Goal: Contribute content

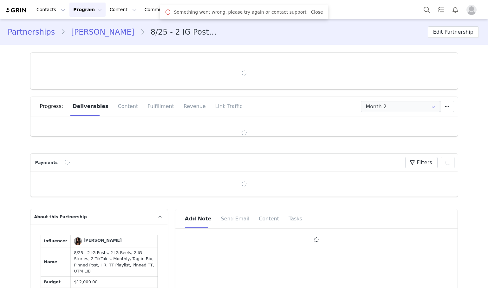
type input "+46 ([GEOGRAPHIC_DATA])"
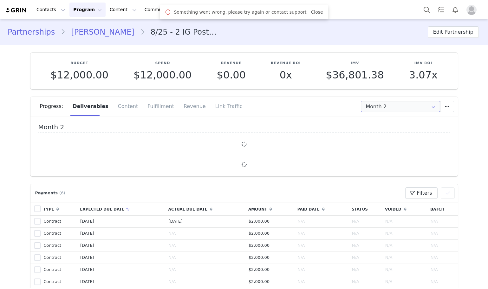
click at [382, 108] on input "Month 2" at bounding box center [400, 106] width 79 height 11
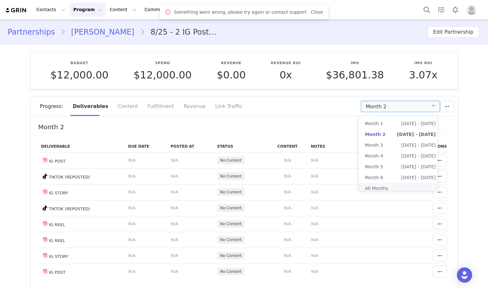
click at [385, 192] on li "All Months" at bounding box center [400, 188] width 83 height 11
type input "All"
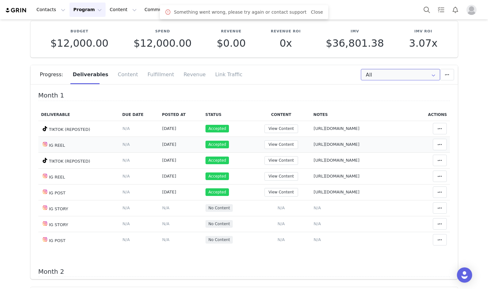
scroll to position [63, 0]
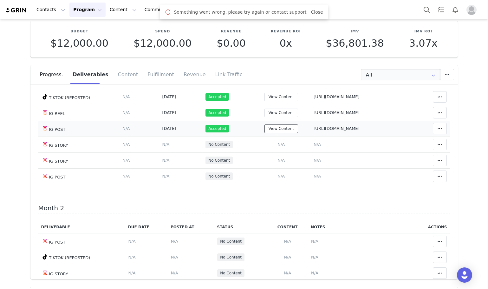
click at [267, 131] on button "View Content" at bounding box center [282, 128] width 34 height 9
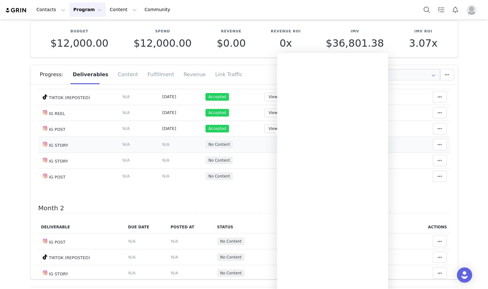
click at [252, 147] on td "Add Content Paste the URL to the content you want to match to this deliverable.…" at bounding box center [281, 144] width 59 height 16
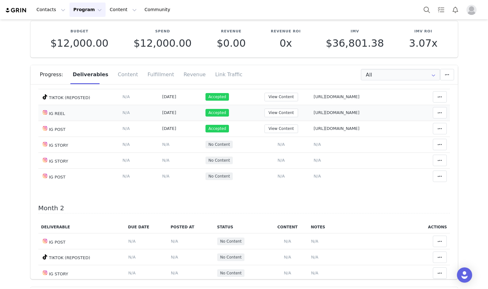
click at [252, 121] on td "View Content" at bounding box center [281, 113] width 59 height 16
click at [265, 129] on button "View Content" at bounding box center [282, 128] width 34 height 9
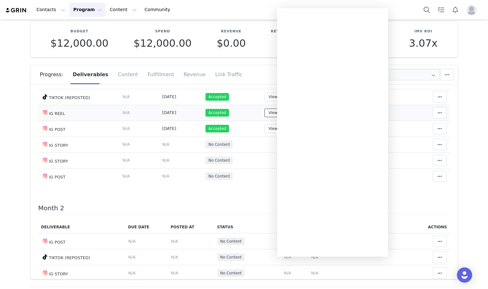
click at [265, 116] on button "View Content" at bounding box center [282, 112] width 34 height 9
click at [222, 121] on td "Accepted" at bounding box center [227, 113] width 49 height 16
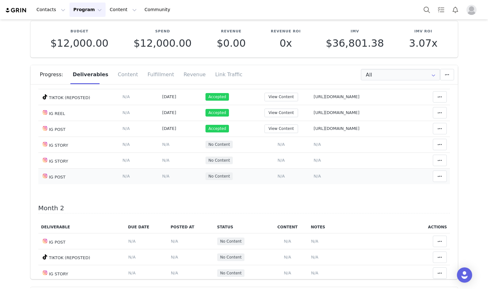
click at [252, 180] on td "Add Content Paste the URL to the content you want to match to this deliverable.…" at bounding box center [281, 176] width 59 height 16
click at [278, 178] on span "N/A" at bounding box center [281, 175] width 7 height 5
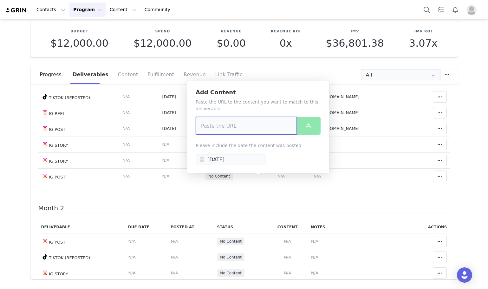
paste input "[URL][DOMAIN_NAME]"
type input "[URL][DOMAIN_NAME]"
click at [317, 118] on button at bounding box center [309, 126] width 24 height 18
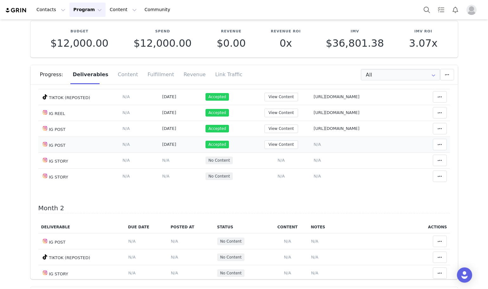
click at [314, 146] on span "N/A" at bounding box center [317, 144] width 7 height 5
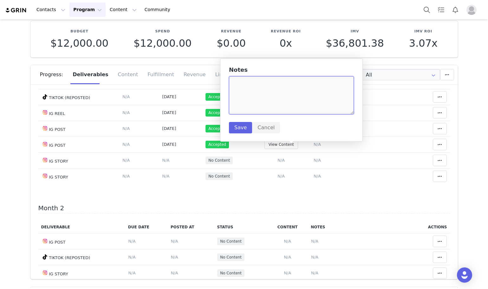
paste textarea "[URL][DOMAIN_NAME]"
type textarea "[URL][DOMAIN_NAME]"
click at [252, 126] on button "Cancel" at bounding box center [266, 127] width 28 height 11
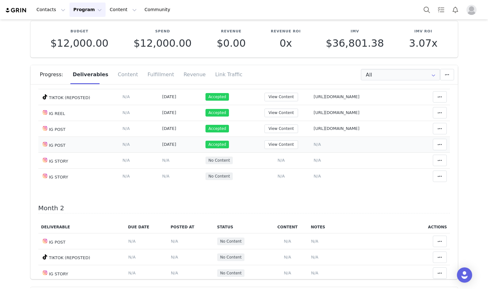
click at [314, 146] on span "N/A" at bounding box center [317, 144] width 7 height 5
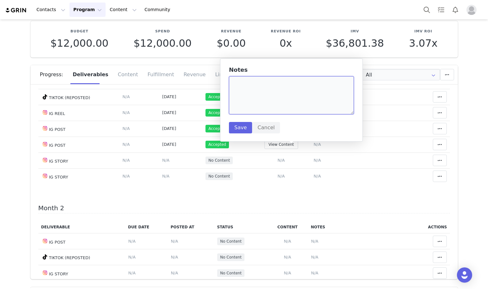
paste textarea "[URL][DOMAIN_NAME]"
type textarea "[URL][DOMAIN_NAME]"
click at [232, 126] on button "Save" at bounding box center [240, 127] width 23 height 11
